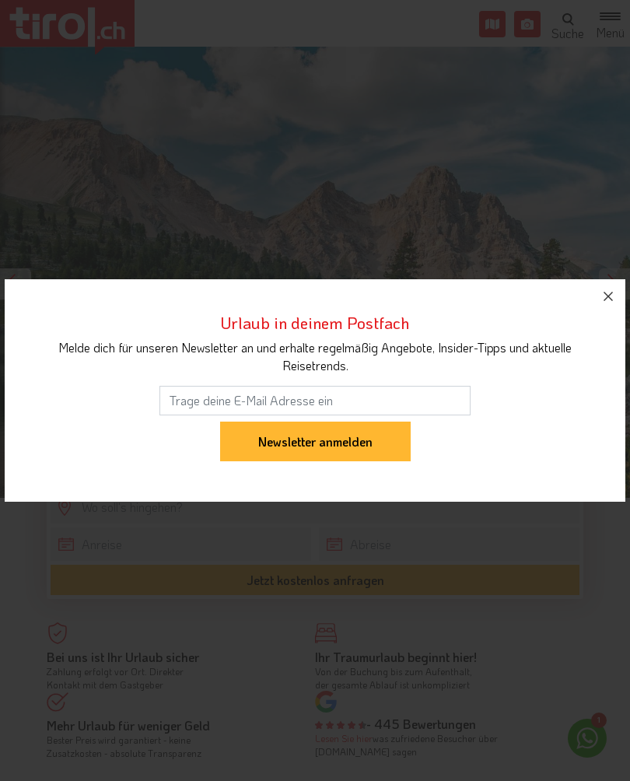
click at [618, 289] on button "button" at bounding box center [608, 296] width 34 height 34
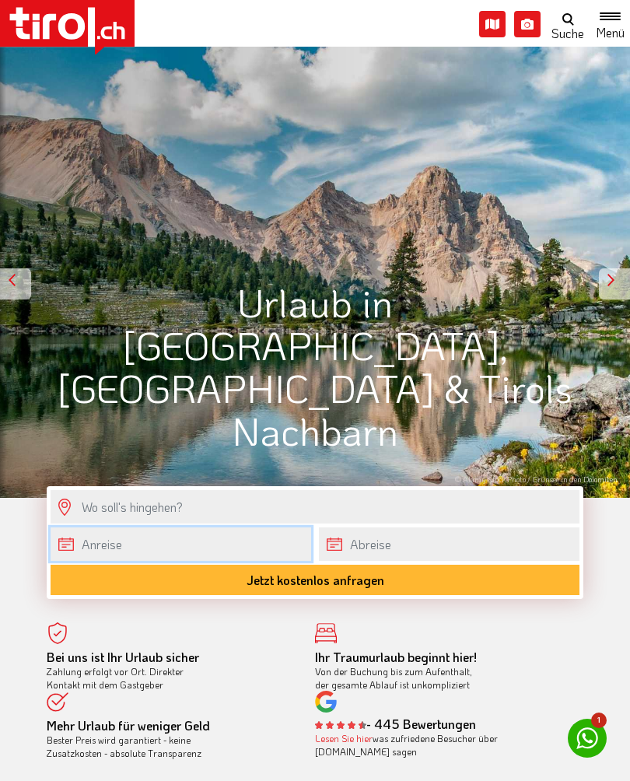
click at [232, 540] on input "text" at bounding box center [181, 543] width 260 height 33
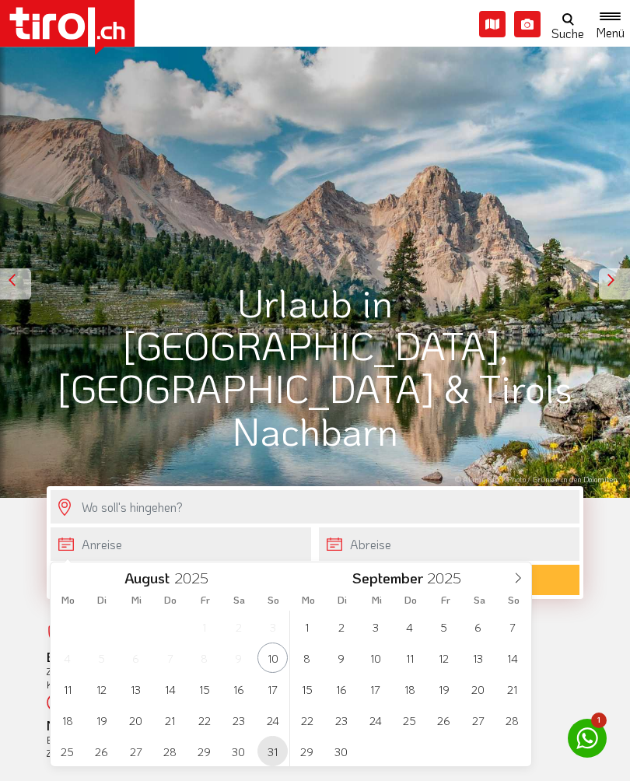
click at [278, 743] on span "31" at bounding box center [272, 751] width 30 height 30
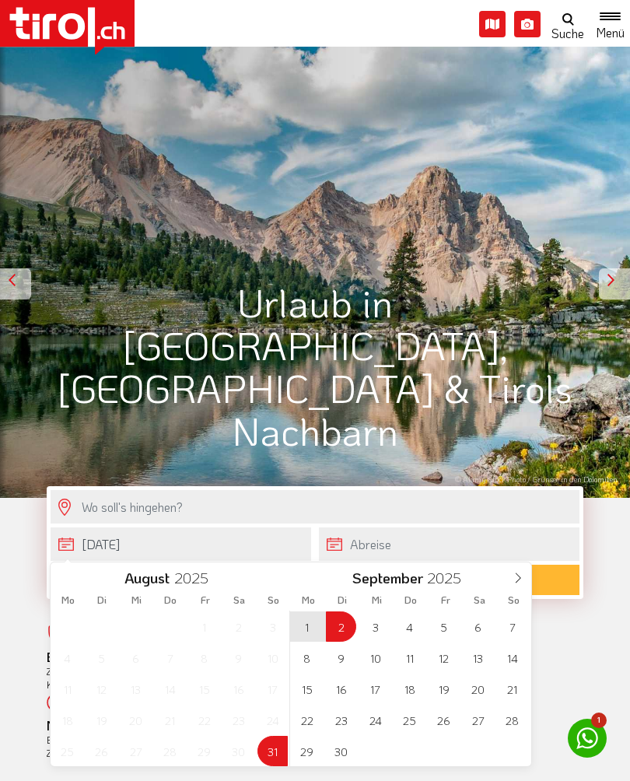
click at [346, 632] on span "2" at bounding box center [341, 626] width 30 height 30
type input "[DATE]"
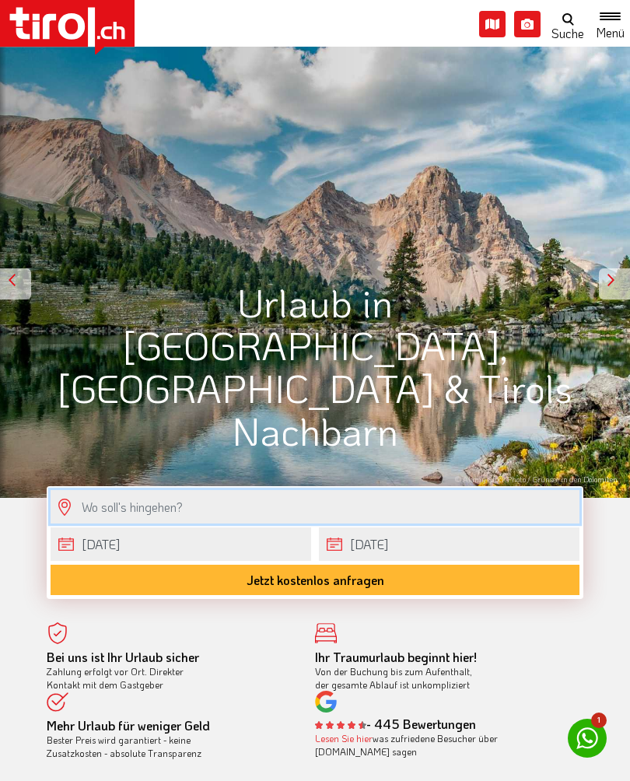
click at [273, 506] on input "text" at bounding box center [315, 506] width 529 height 33
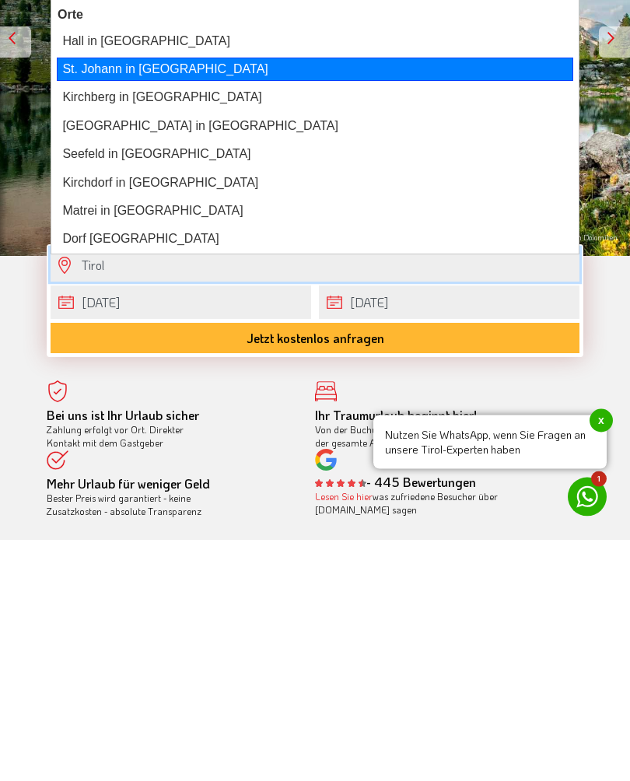
click at [131, 299] on div "St. Johann in Tirol" at bounding box center [315, 310] width 516 height 23
type input "St. Johann in Tirol"
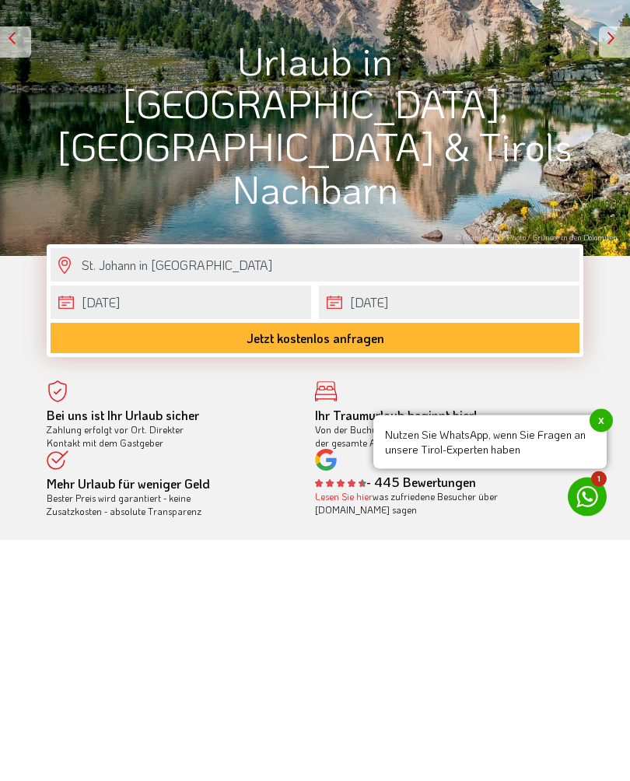
click at [603, 650] on span "x" at bounding box center [600, 661] width 23 height 23
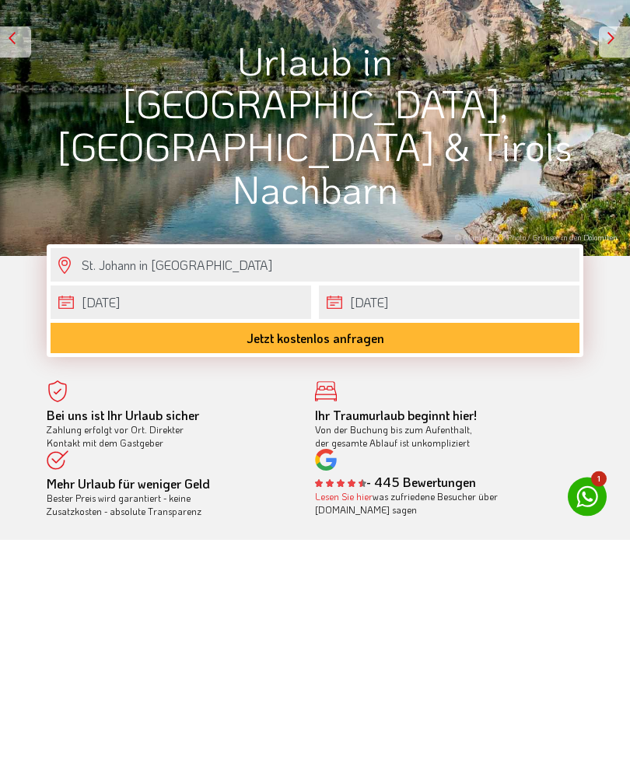
scroll to position [242, 0]
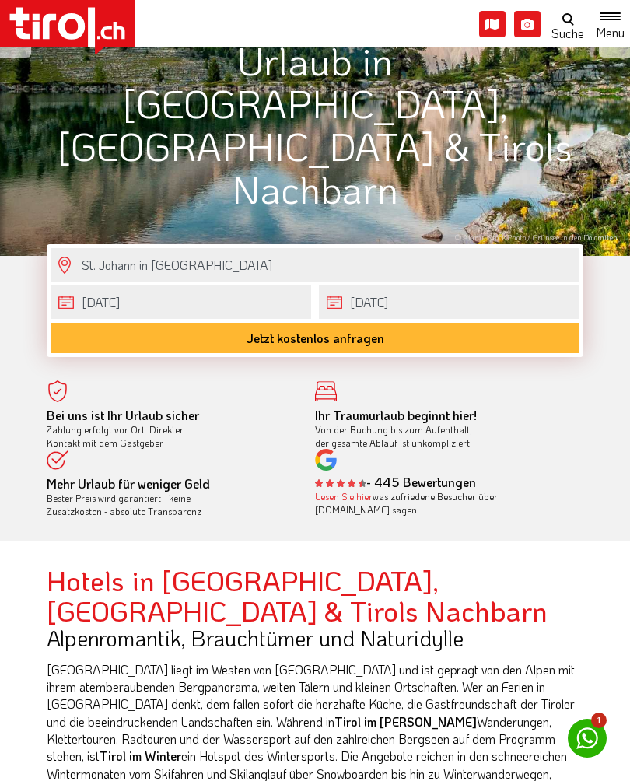
click at [425, 346] on button "Jetzt kostenlos anfragen" at bounding box center [315, 338] width 529 height 30
